Goal: Task Accomplishment & Management: Manage account settings

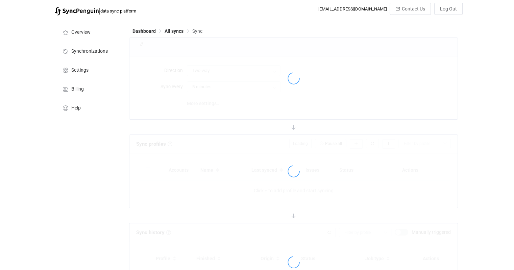
type input "A → B"
type input "1 hour"
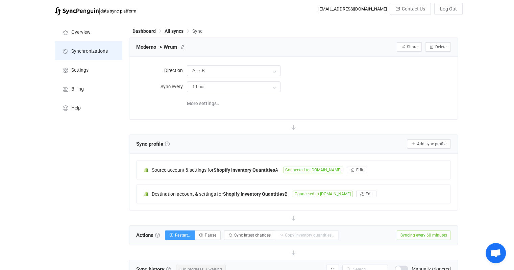
click at [81, 51] on span "Synchronizations" at bounding box center [89, 51] width 36 height 5
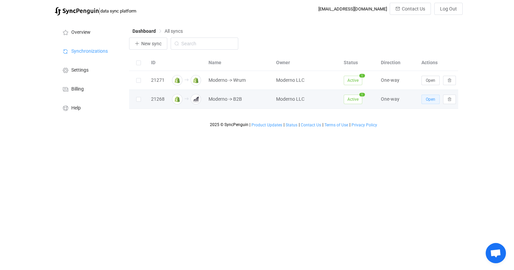
click at [430, 101] on span "Open" at bounding box center [430, 99] width 9 height 5
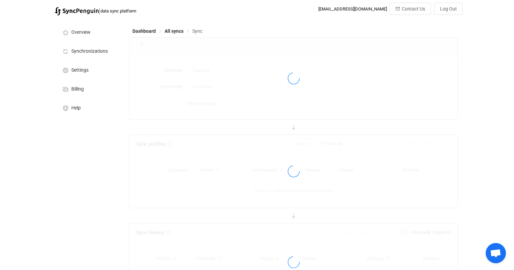
type input "Shopify → BigCommerce"
type input "1 hour"
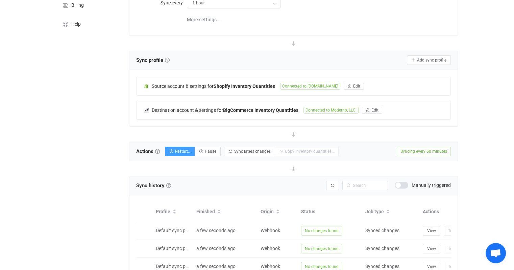
scroll to position [101, 0]
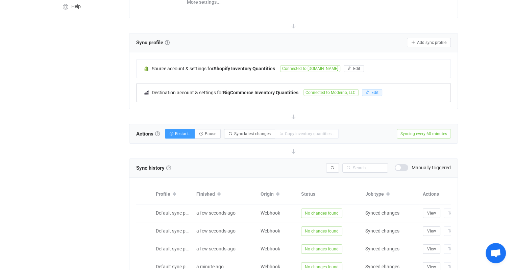
click at [374, 92] on span "Edit" at bounding box center [374, 92] width 7 height 5
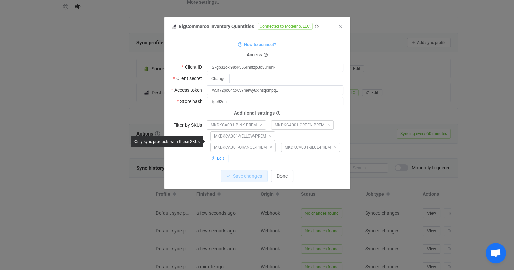
click at [218, 162] on button "Edit" at bounding box center [218, 158] width 22 height 9
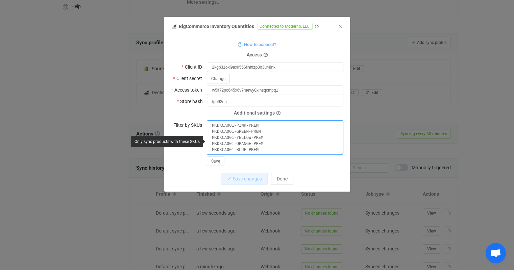
click at [263, 151] on textarea "MKDKCA001-PINK-PREM MKDKCA001-GREEN-PREM MKDKCA001-YELLOW-PREM MKDKCA001-ORANGE…" at bounding box center [275, 137] width 137 height 34
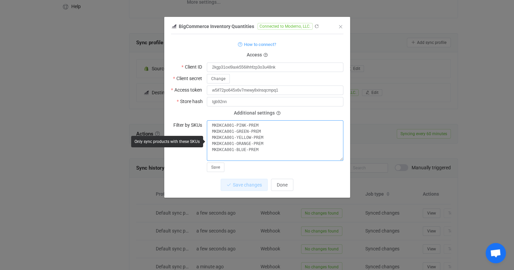
paste textarea "MKDKCA001-RED-PREM"
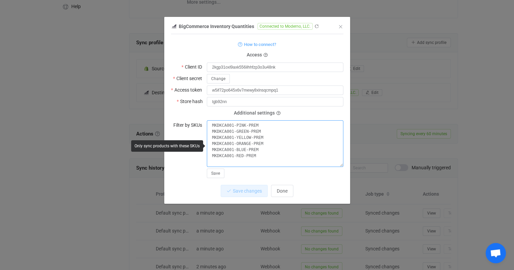
paste textarea "MKDKCA001-[PERSON_NAME]"
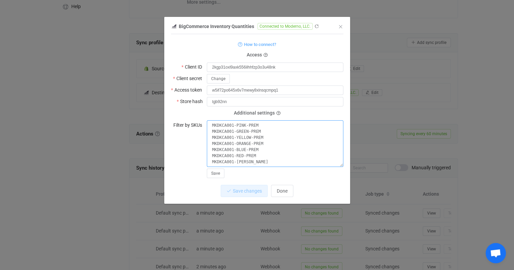
type textarea "MKDKCA001-PINK-PREM MKDKCA001-GREEN-PREM MKDKCA001-YELLOW-PREM MKDKCA001-ORANGE…"
click at [217, 173] on span "Save" at bounding box center [215, 173] width 9 height 5
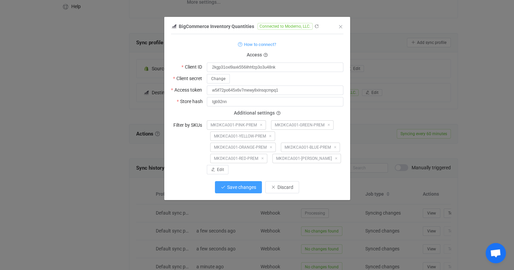
click at [254, 187] on span "Save changes" at bounding box center [241, 186] width 29 height 5
click at [219, 171] on span "Edit" at bounding box center [220, 169] width 7 height 5
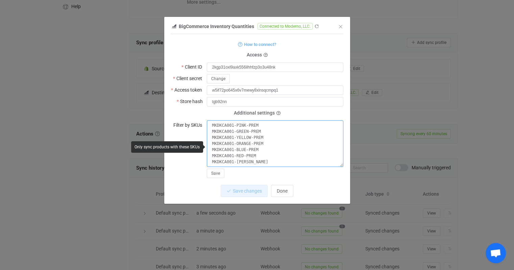
click at [266, 163] on textarea "MKDKCA001-PINK-PREM MKDKCA001-GREEN-PREM MKDKCA001-YELLOW-PREM MKDKCA001-ORANGE…" at bounding box center [275, 143] width 137 height 47
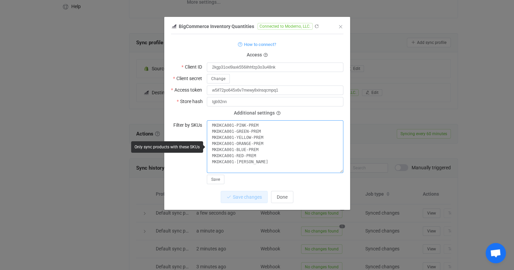
paste textarea "MKDKCA005-BLUE-PREMIUM"
drag, startPoint x: 243, startPoint y: 156, endPoint x: 235, endPoint y: 158, distance: 8.0
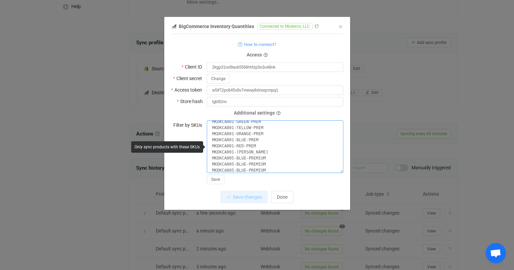
click at [235, 158] on textarea "MKDKCA001-PINK-PREM MKDKCA001-GREEN-PREM MKDKCA001-YELLOW-PREM MKDKCA001-ORANGE…" at bounding box center [275, 146] width 137 height 53
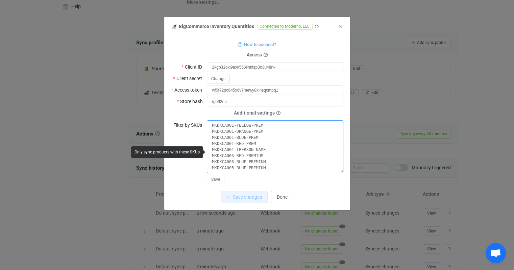
drag, startPoint x: 243, startPoint y: 170, endPoint x: 235, endPoint y: 171, distance: 8.5
click at [235, 171] on textarea "MKDKCA001-PINK-PREM MKDKCA001-GREEN-PREM MKDKCA001-YELLOW-PREM MKDKCA001-ORANGE…" at bounding box center [275, 146] width 137 height 53
click at [277, 167] on textarea "MKDKCA001-PINK-PREM MKDKCA001-GREEN-PREM MKDKCA001-YELLOW-PREM MKDKCA001-ORANGE…" at bounding box center [275, 146] width 137 height 53
paste textarea "MKDKCA005-PINK-PREMIUM"
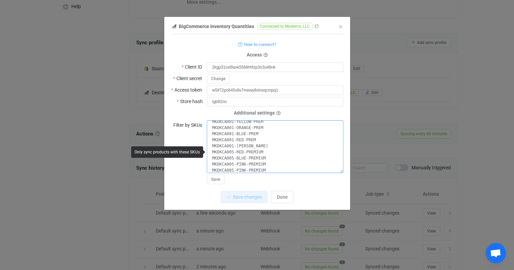
scroll to position [18, 0]
drag, startPoint x: 242, startPoint y: 169, endPoint x: 234, endPoint y: 171, distance: 8.5
click at [234, 171] on textarea "MKDKCA001-PINK-PREM MKDKCA001-GREEN-PREM MKDKCA001-YELLOW-PREM MKDKCA001-ORANGE…" at bounding box center [275, 146] width 137 height 53
drag, startPoint x: 269, startPoint y: 167, endPoint x: 205, endPoint y: 167, distance: 63.5
click at [205, 167] on div "Filter by SKUs MKDKCA001-PINK-PREM MKDKCA001-GREEN-PREM MKDKCA001-YELLOW-PREM M…" at bounding box center [257, 152] width 172 height 64
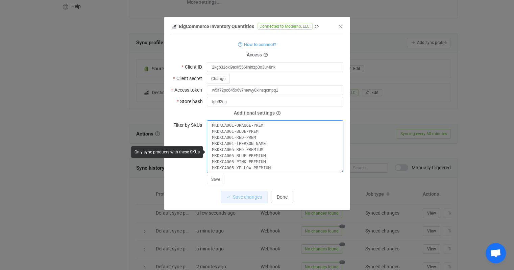
click at [274, 168] on textarea "MKDKCA001-PINK-PREM MKDKCA001-GREEN-PREM MKDKCA001-YELLOW-PREM MKDKCA001-ORANGE…" at bounding box center [275, 146] width 137 height 53
type textarea "MKDKCA001-PINK-PREM MKDKCA001-GREEN-PREM MKDKCA001-YELLOW-PREM MKDKCA001-ORANGE…"
click at [216, 181] on span "Save" at bounding box center [215, 179] width 9 height 5
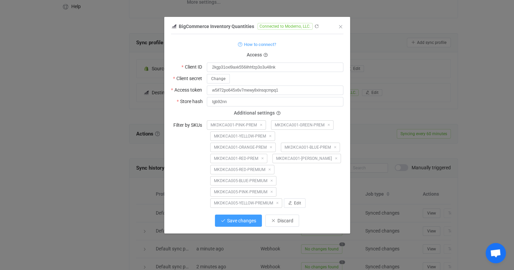
click at [230, 218] on span "Save changes" at bounding box center [241, 220] width 29 height 5
click at [281, 222] on span "Done" at bounding box center [282, 220] width 11 height 5
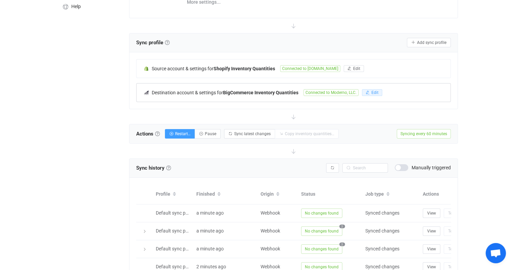
click at [370, 92] on button "Edit" at bounding box center [372, 92] width 20 height 7
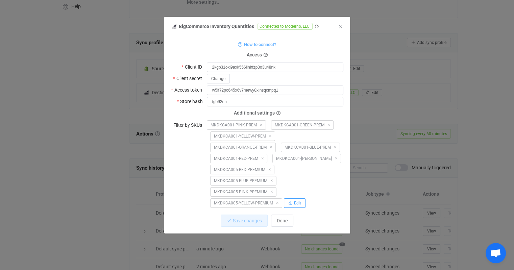
click at [297, 204] on span "Edit" at bounding box center [297, 203] width 7 height 5
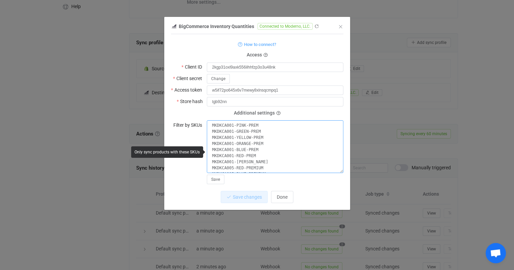
click at [258, 125] on textarea "MKDKCA001-PINK-PREM MKDKCA001-GREEN-PREM MKDKCA001-YELLOW-PREM MKDKCA001-ORANGE…" at bounding box center [275, 146] width 137 height 53
paste textarea "MKDKCA001-[PERSON_NAME]"
drag, startPoint x: 253, startPoint y: 131, endPoint x: 205, endPoint y: 131, distance: 48.0
click at [205, 131] on div "Filter by SKUs MKDKCA001-PINK-PREM MKDKCA001-[PERSON_NAME] MKDKCA001-GREEN-PREM…" at bounding box center [257, 152] width 172 height 64
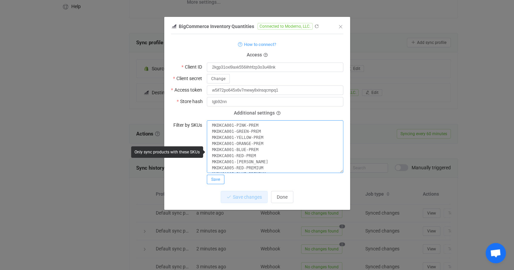
type textarea "MKDKCA001-PINK-PREM MKDKCA001-GREEN-PREM MKDKCA001-YELLOW-PREM MKDKCA001-ORANGE…"
click at [212, 178] on span "Save" at bounding box center [215, 179] width 9 height 5
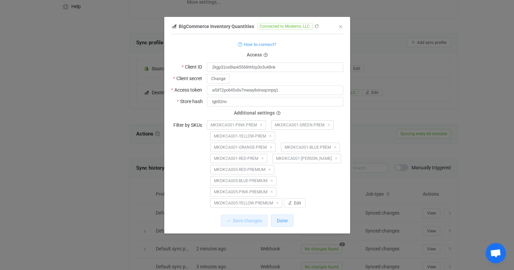
click at [287, 223] on span "Done" at bounding box center [282, 220] width 11 height 5
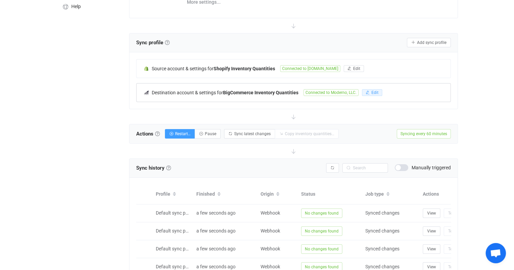
click at [371, 93] on button "Edit" at bounding box center [372, 92] width 20 height 7
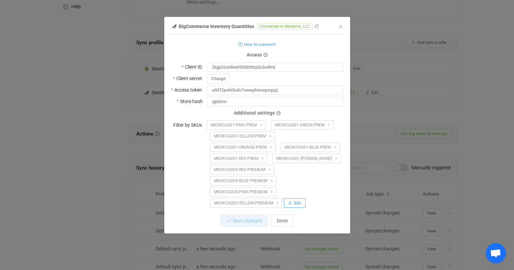
click at [301, 204] on span "Edit" at bounding box center [297, 203] width 7 height 5
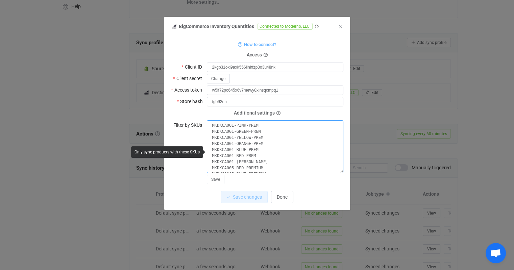
click at [264, 125] on textarea "MKDKCA001-PINK-PREM MKDKCA001-GREEN-PREM MKDKCA001-YELLOW-PREM MKDKCA001-ORANGE…" at bounding box center [275, 146] width 137 height 53
click at [263, 125] on textarea "MKDKCA001-PINK-PREMiUM MKDKCA001-GREEN-PREM MKDKCA001-YELLOW-PREM MKDKCA001-ORA…" at bounding box center [275, 146] width 137 height 53
drag, startPoint x: 245, startPoint y: 125, endPoint x: 268, endPoint y: 125, distance: 23.0
click at [268, 125] on textarea "MKDKCA001-PINK-PREMIUM MKDKCA001-GREEN-PREM MKDKCA001-YELLOW-PREM MKDKCA001-ORA…" at bounding box center [275, 146] width 137 height 53
click at [249, 131] on textarea "MKDKCA001-PINK-PREMIUM MKDKCA001-GREEN-PREM MKDKCA001-YELLOW-PREM MKDKCA001-ORA…" at bounding box center [275, 146] width 137 height 53
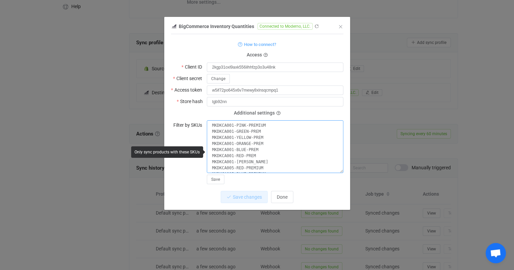
drag, startPoint x: 248, startPoint y: 131, endPoint x: 271, endPoint y: 132, distance: 22.6
click at [271, 132] on textarea "MKDKCA001-PINK-PREMIUM MKDKCA001-GREEN-PREM MKDKCA001-YELLOW-PREM MKDKCA001-ORA…" at bounding box center [275, 146] width 137 height 53
paste textarea "IUM"
drag, startPoint x: 250, startPoint y: 138, endPoint x: 274, endPoint y: 136, distance: 24.7
click at [274, 136] on textarea "MKDKCA001-PINK-PREMIUM MKDKCA001-GREEN-PREMIUM MKDKCA001-YELLOW-PREM MKDKCA001-…" at bounding box center [275, 146] width 137 height 53
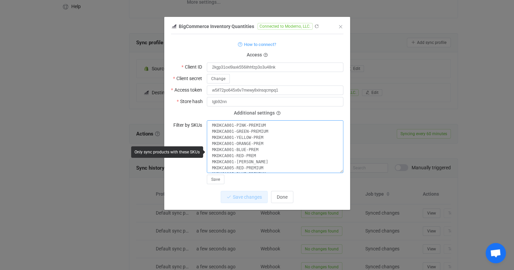
paste textarea "IUM"
drag, startPoint x: 250, startPoint y: 143, endPoint x: 270, endPoint y: 142, distance: 20.0
click at [270, 142] on textarea "MKDKCA001-PINK-PREMIUM MKDKCA001-GREEN-PREMIUM MKDKCA001-YELLOW-PREMIUM MKDKCA0…" at bounding box center [275, 146] width 137 height 53
paste textarea "IUM"
drag, startPoint x: 246, startPoint y: 149, endPoint x: 274, endPoint y: 148, distance: 28.4
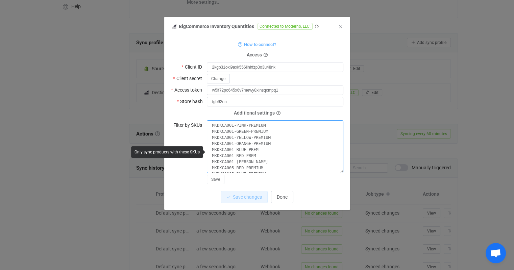
click at [274, 148] on textarea "MKDKCA001-PINK-PREMIUM MKDKCA001-GREEN-PREMIUM MKDKCA001-YELLOW-PREMIUM MKDKCA0…" at bounding box center [275, 146] width 137 height 53
paste textarea "IUM"
drag, startPoint x: 243, startPoint y: 156, endPoint x: 269, endPoint y: 154, distance: 25.4
click at [269, 154] on textarea "MKDKCA001-PINK-PREMIUM MKDKCA001-GREEN-PREMIUM MKDKCA001-YELLOW-PREMIUM MKDKCA0…" at bounding box center [275, 146] width 137 height 53
paste textarea "IUM"
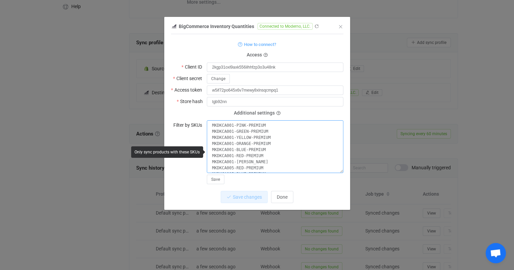
drag, startPoint x: 245, startPoint y: 160, endPoint x: 276, endPoint y: 160, distance: 31.1
click at [276, 160] on textarea "MKDKCA001-PINK-PREMIUM MKDKCA001-GREEN-PREMIUM MKDKCA001-YELLOW-PREMIUM MKDKCA0…" at bounding box center [275, 146] width 137 height 53
paste textarea "IUM"
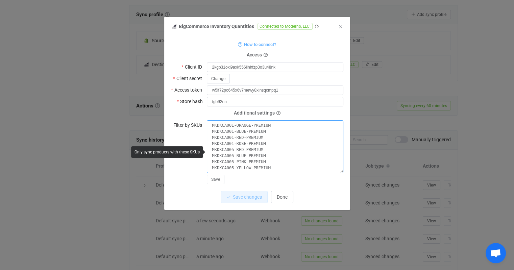
scroll to position [135, 0]
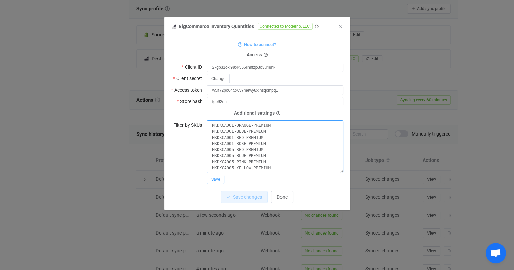
type textarea "MKDKCA001-PINK-PREMIUM MKDKCA001-GREEN-PREMIUM MKDKCA001-YELLOW-PREMIUM MKDKCA0…"
click at [214, 177] on span "Save" at bounding box center [215, 179] width 9 height 5
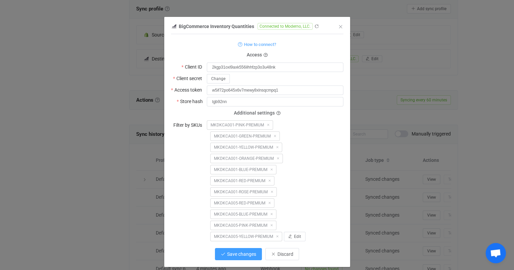
click at [238, 252] on span "Save changes" at bounding box center [241, 253] width 29 height 5
